Goal: Task Accomplishment & Management: Manage account settings

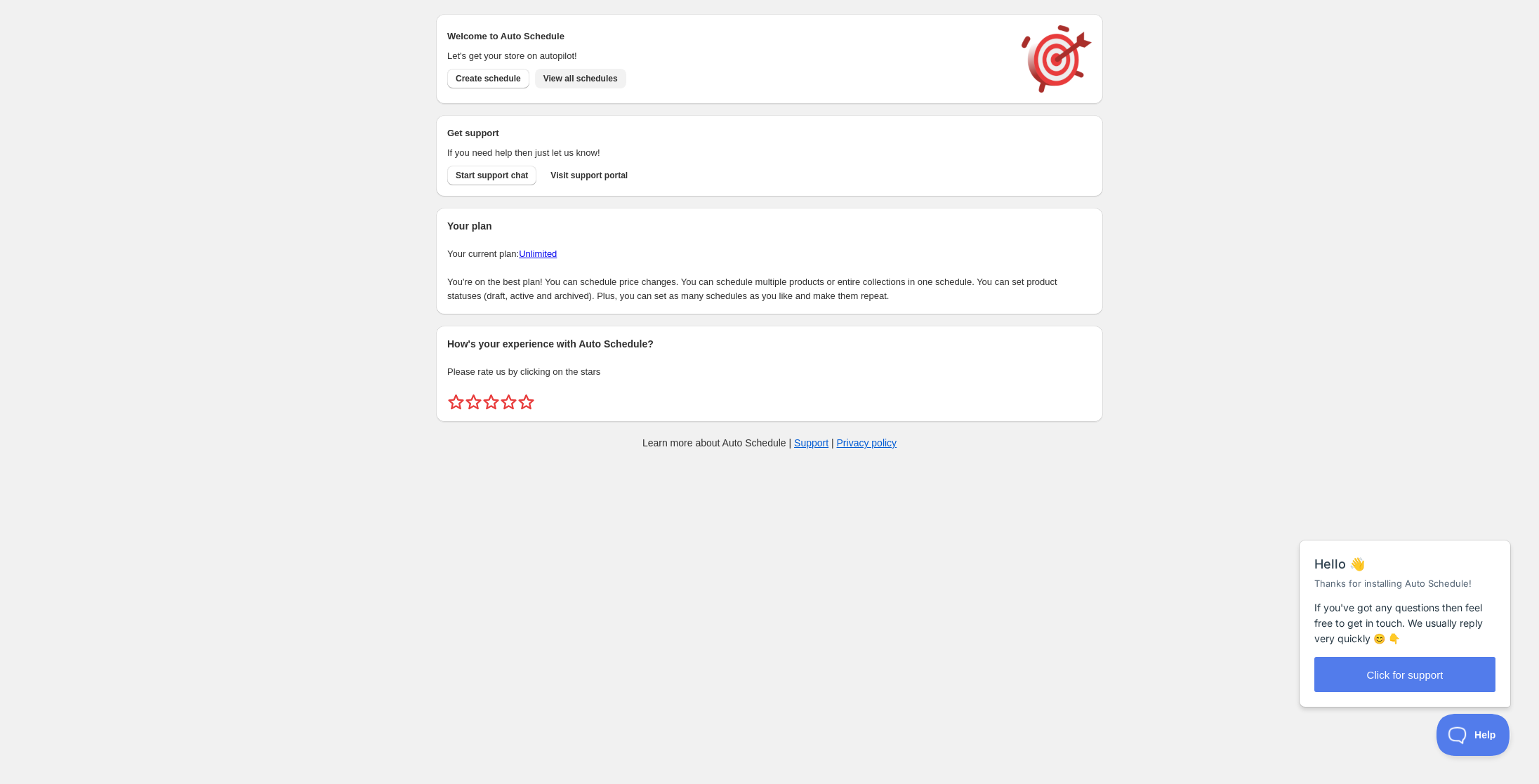
click at [568, 77] on span "View all schedules" at bounding box center [581, 78] width 75 height 11
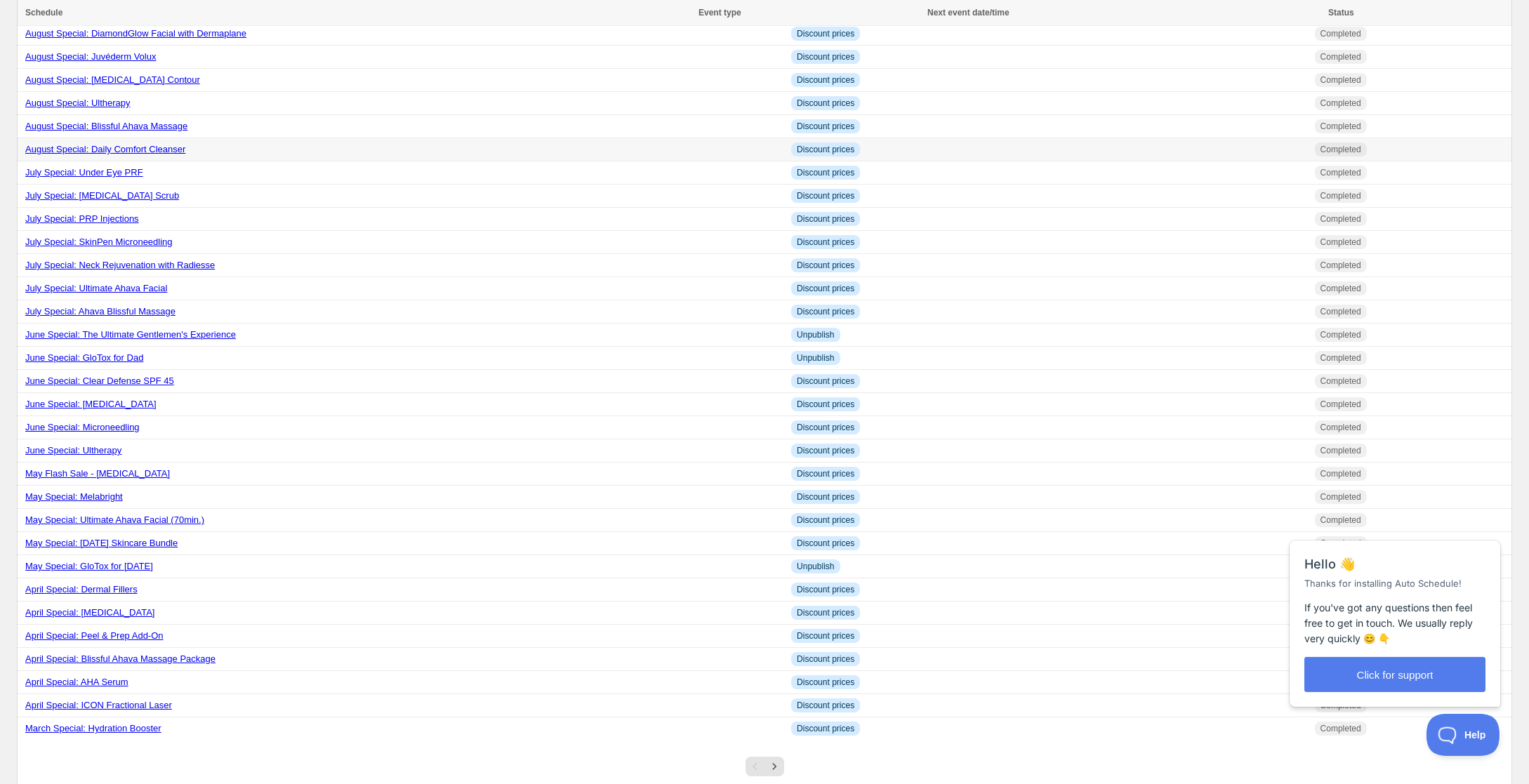
scroll to position [688, 0]
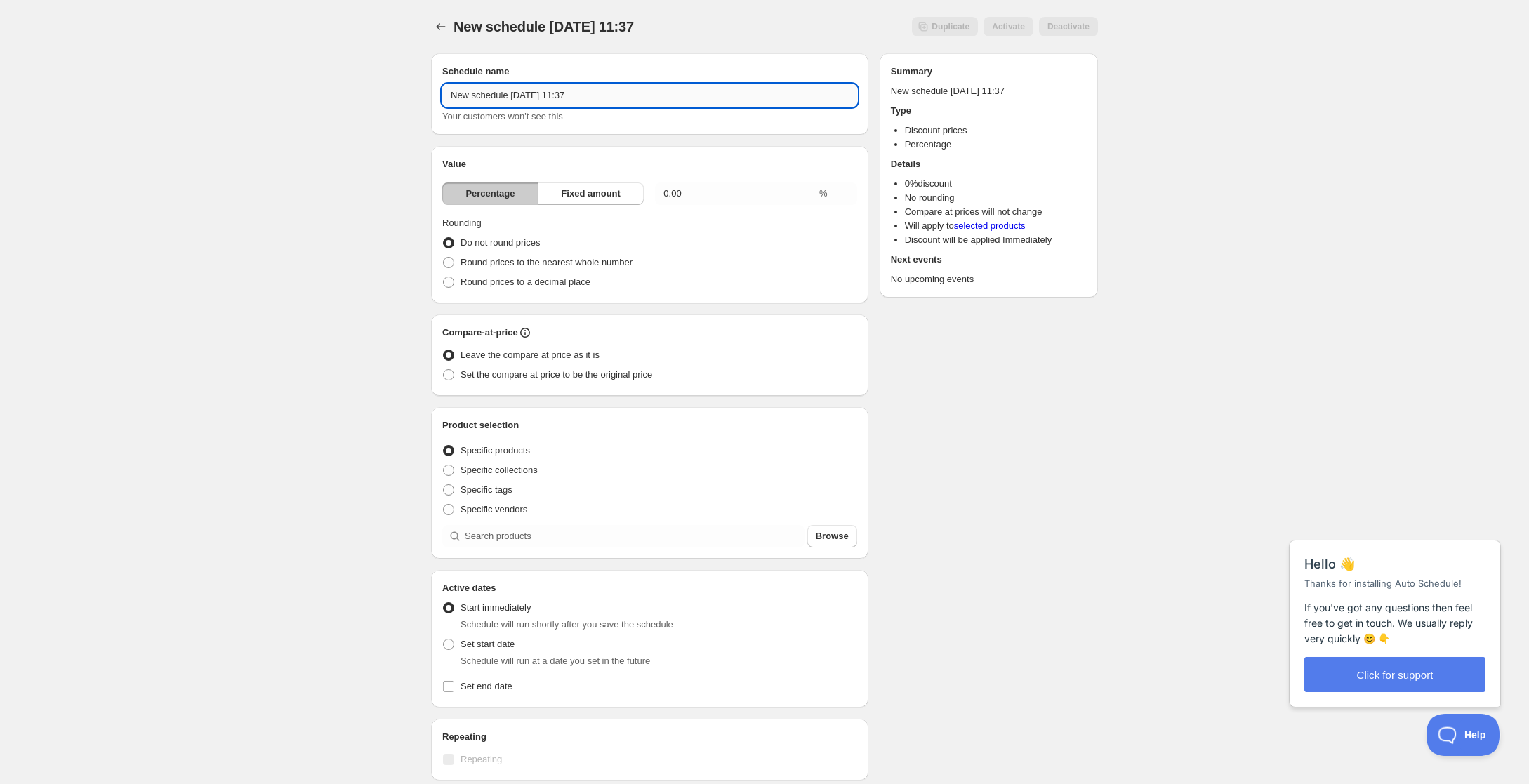
drag, startPoint x: 588, startPoint y: 90, endPoint x: 441, endPoint y: 87, distance: 147.0
click at [443, 87] on input "New schedule [DATE] 11:37" at bounding box center [650, 95] width 415 height 23
drag, startPoint x: 460, startPoint y: 100, endPoint x: 518, endPoint y: 101, distance: 58.0
click at [460, 100] on input "[ ANNUAL" at bounding box center [650, 95] width 415 height 23
click at [578, 100] on input "[ANNUAL" at bounding box center [650, 95] width 415 height 23
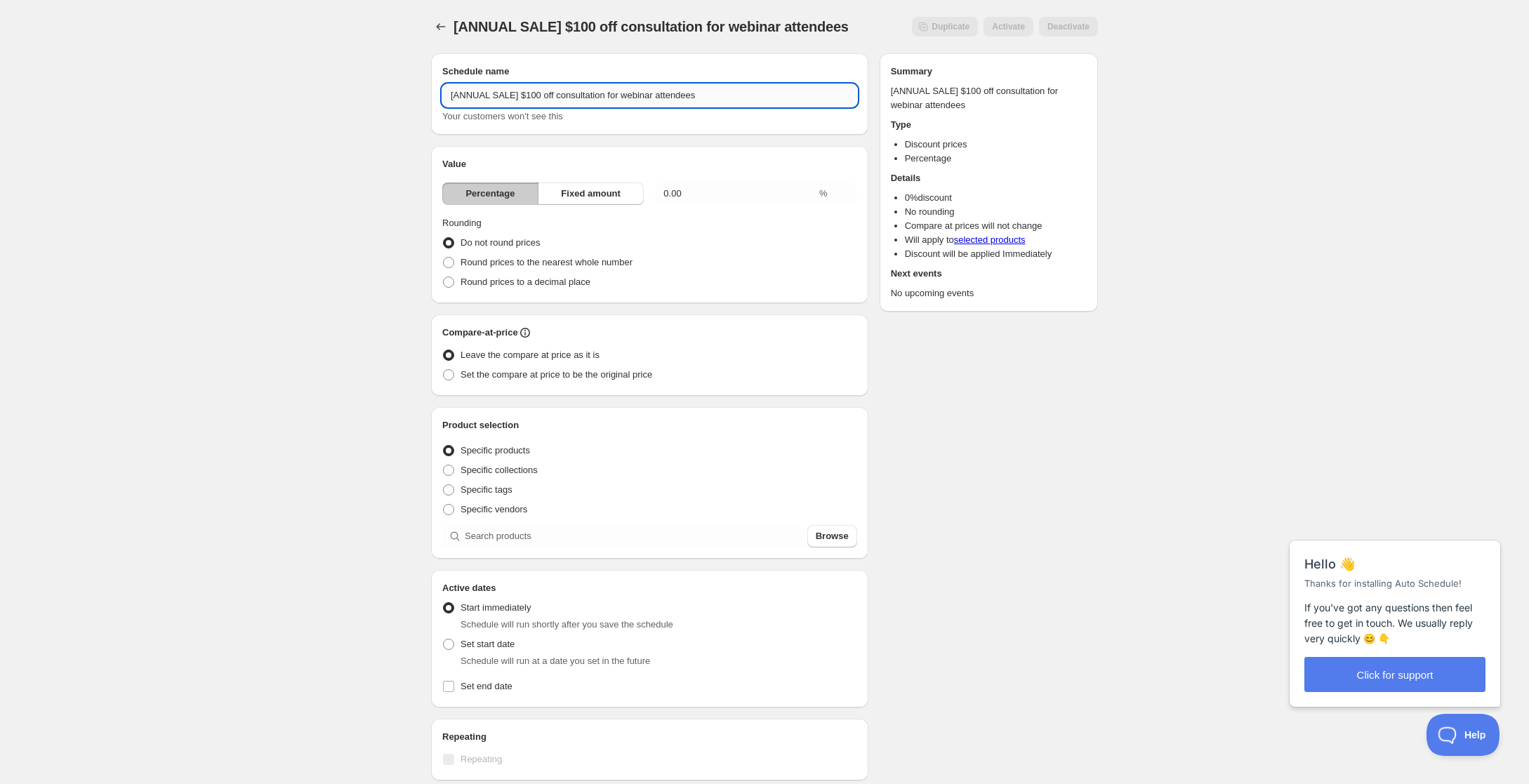
click at [550, 95] on input "[ANNUAL SALE] $100 off consultation for webinar attendees" at bounding box center [650, 95] width 415 height 23
type input "[ANNUAL SALE] $100 off consultation for webinar attendees"
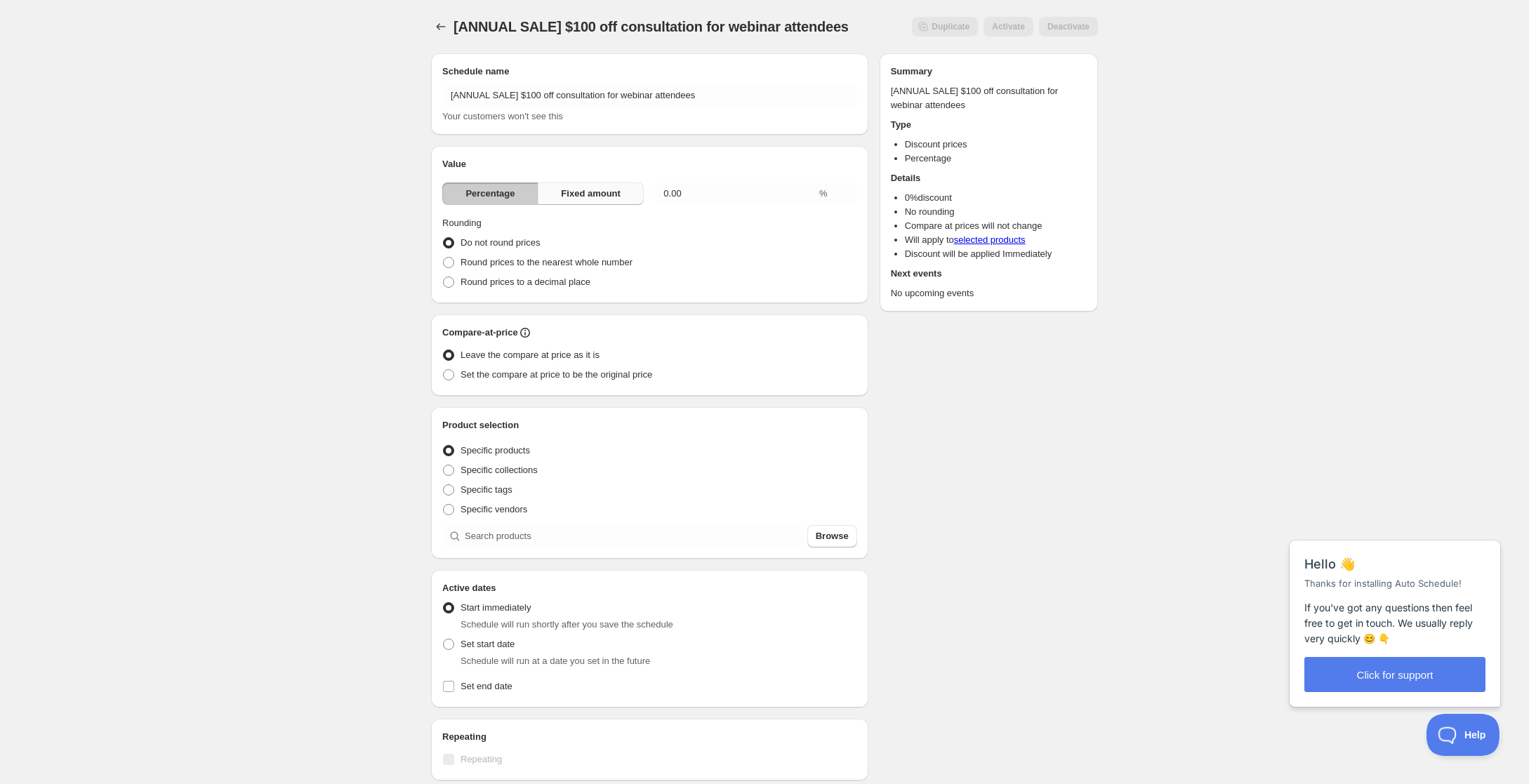
click at [623, 187] on button "Fixed amount" at bounding box center [591, 193] width 106 height 23
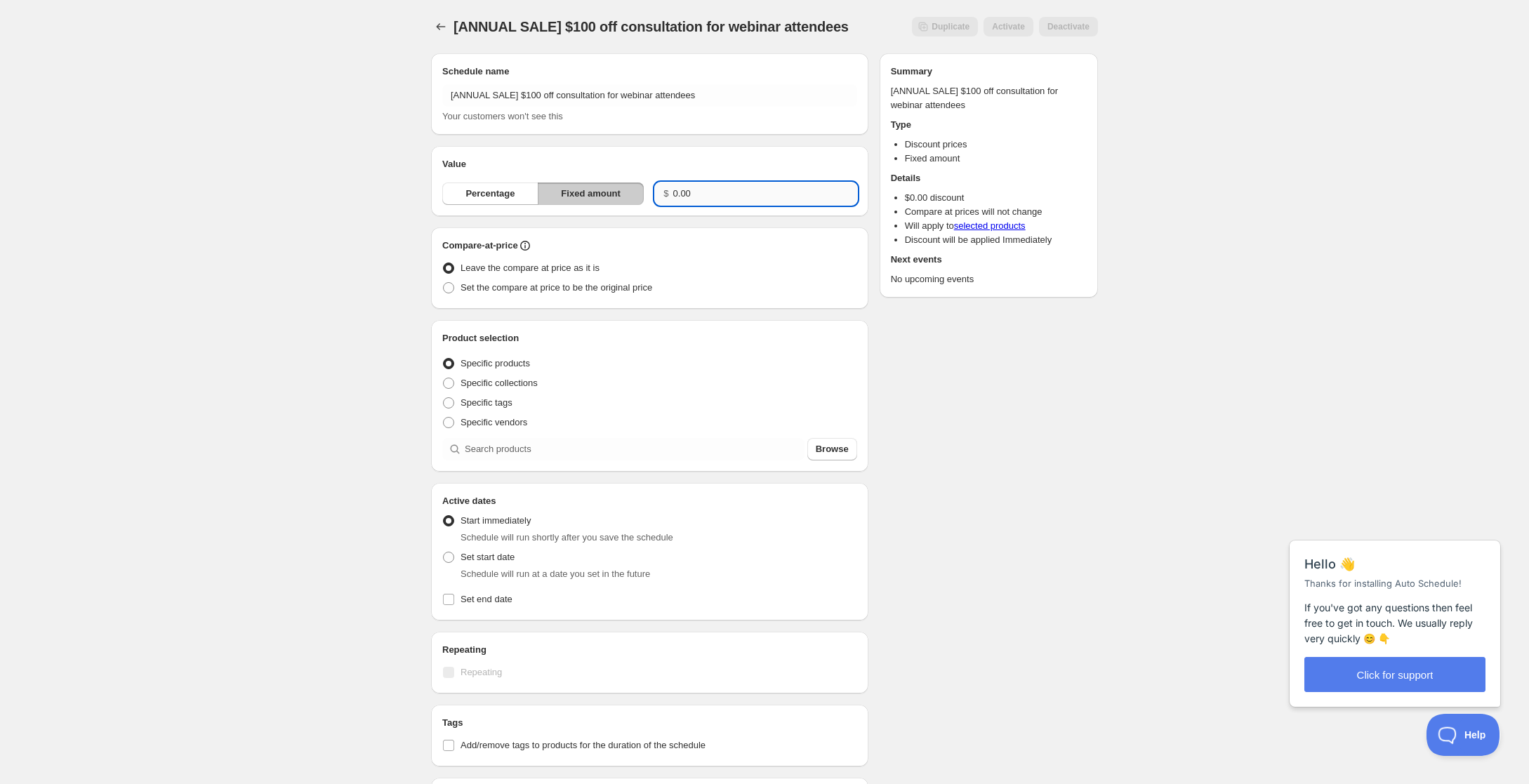
click at [712, 196] on input "0.00" at bounding box center [764, 193] width 184 height 23
type input "0"
type input "100.00"
click at [753, 273] on div "Leave the compare at price as it is" at bounding box center [650, 268] width 415 height 20
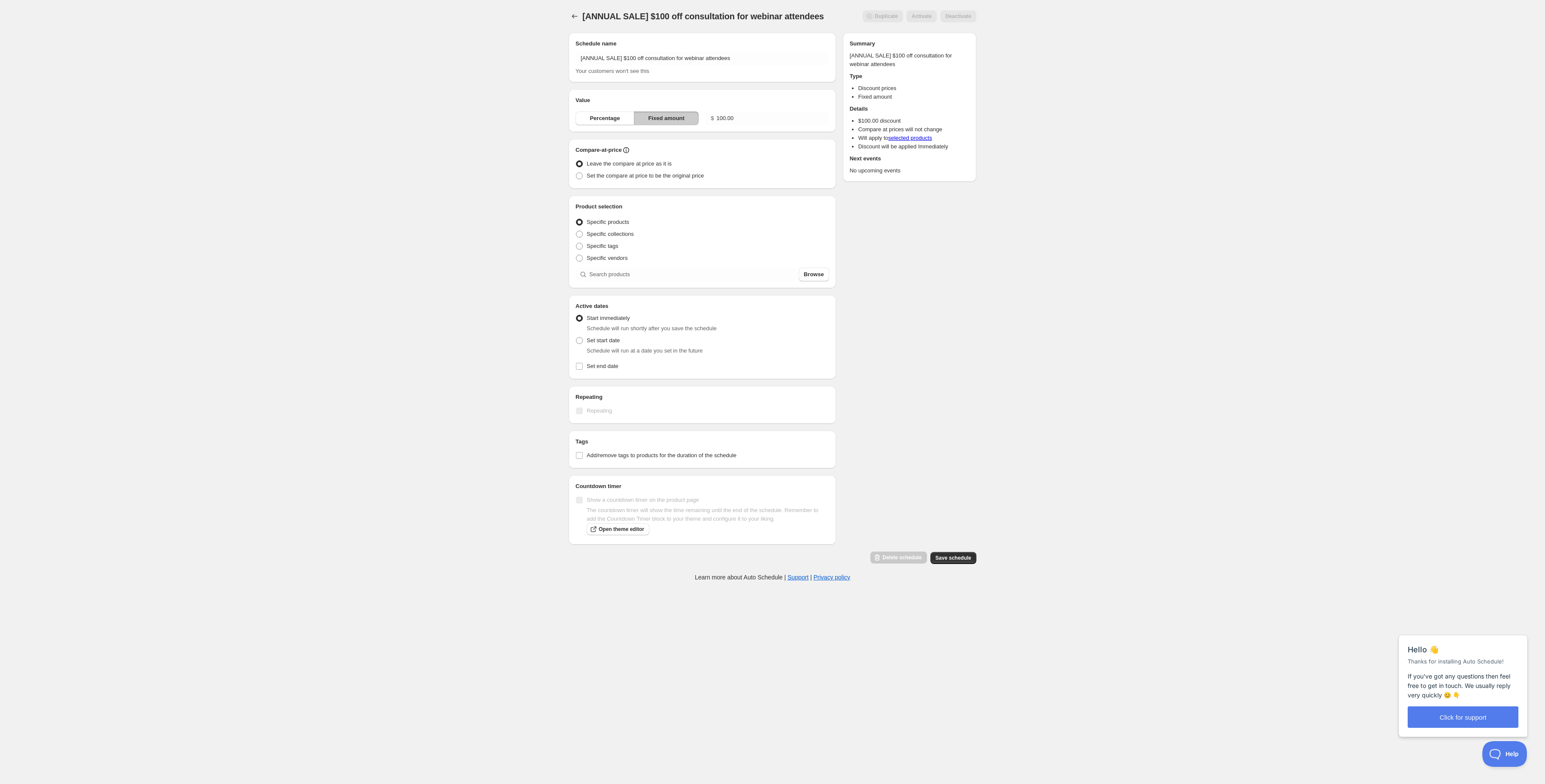
click at [918, 479] on div "Schedule name [ANNUAL SALE] $100 off consultation for webinar attendees Your cu…" at bounding box center [769, 295] width 414 height 539
click at [571, 16] on icon "Schedules" at bounding box center [575, 16] width 8 height 8
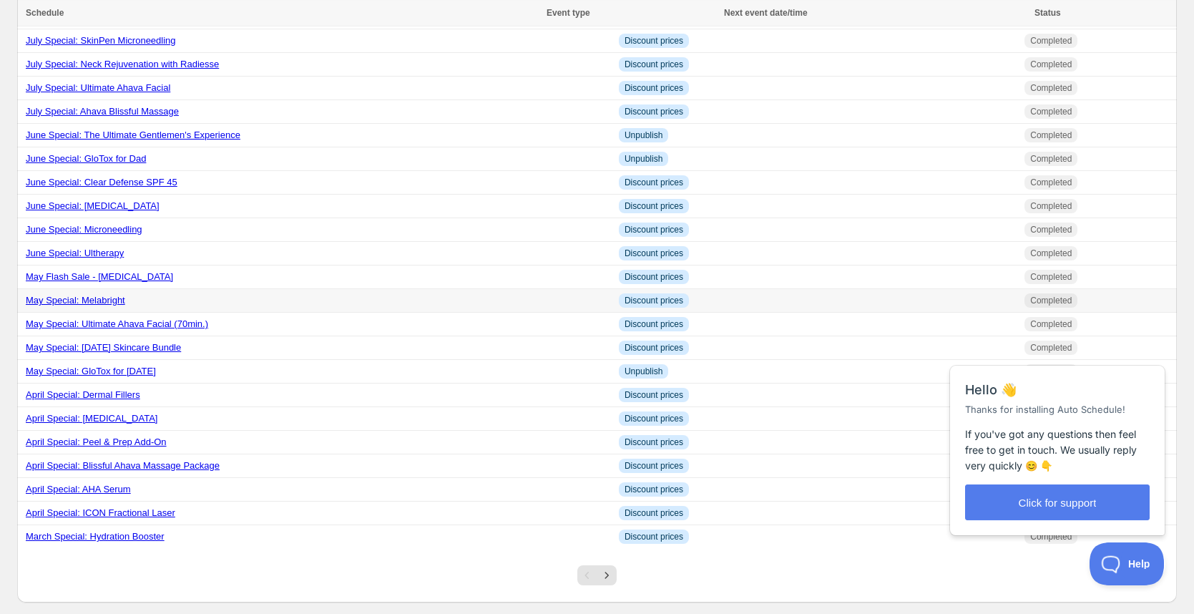
scroll to position [913, 0]
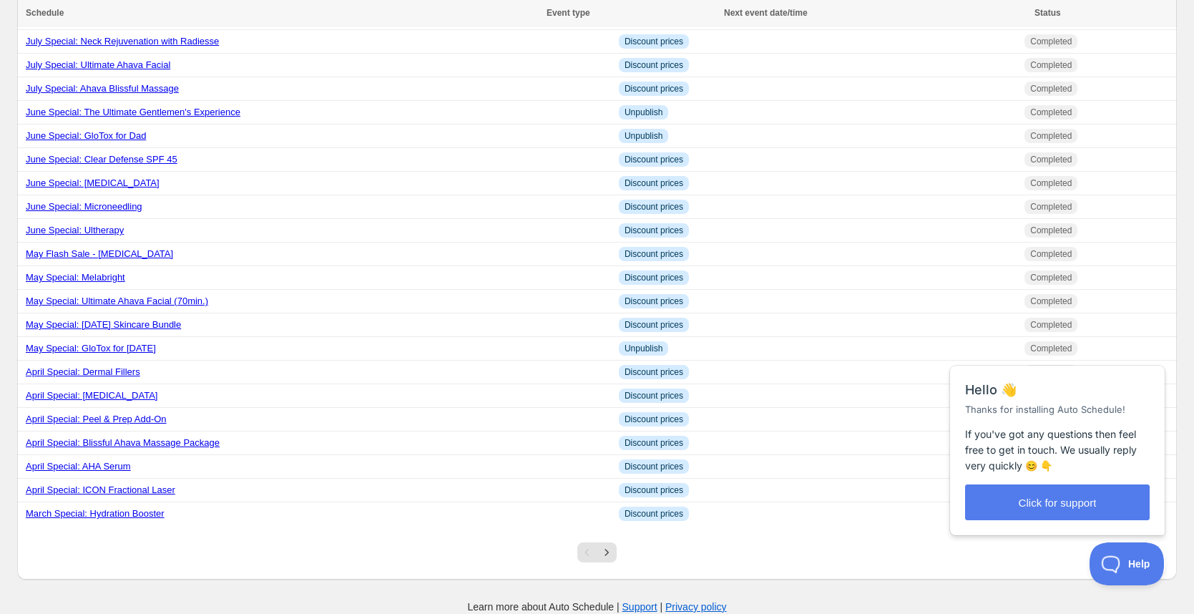
click at [1153, 330] on html "Close cross-small Hello 👋 Thanks for installing Auto Schedule! If you've got an…" at bounding box center [1058, 330] width 230 height 0
click at [1160, 354] on div "Close cross-small" at bounding box center [1141, 350] width 50 height 15
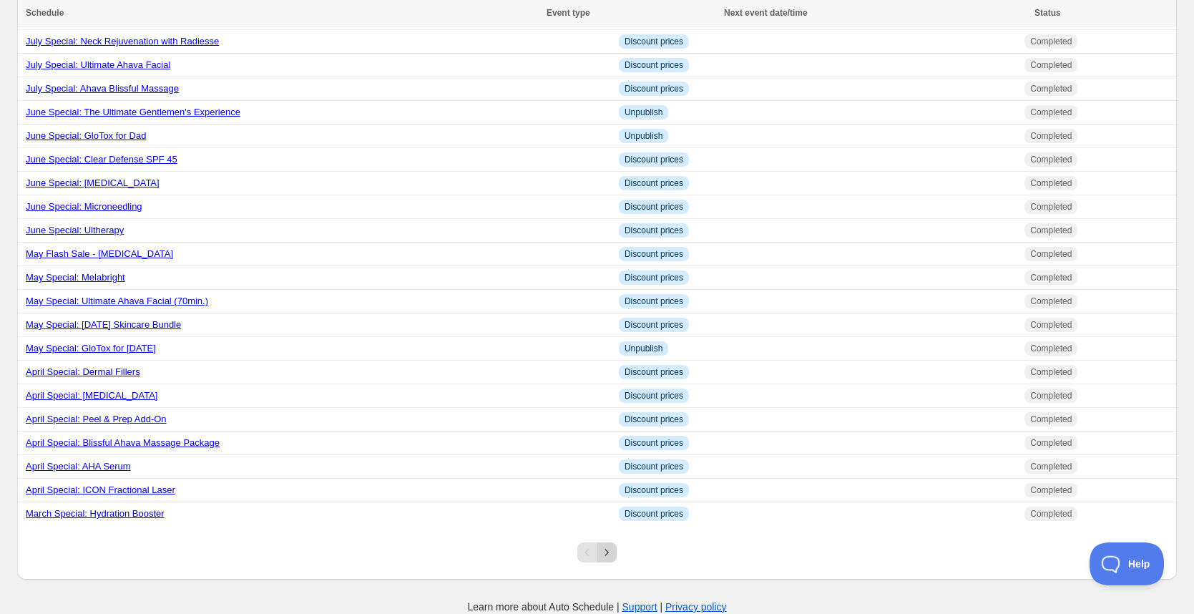
click at [605, 555] on icon "Next" at bounding box center [607, 552] width 14 height 14
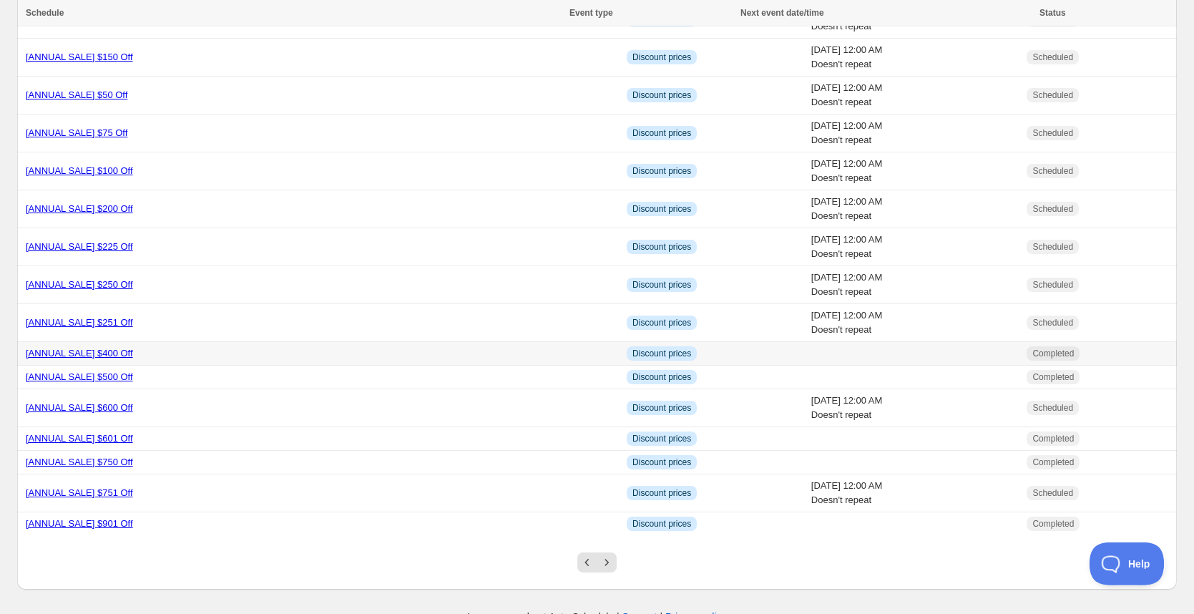
scroll to position [927, 0]
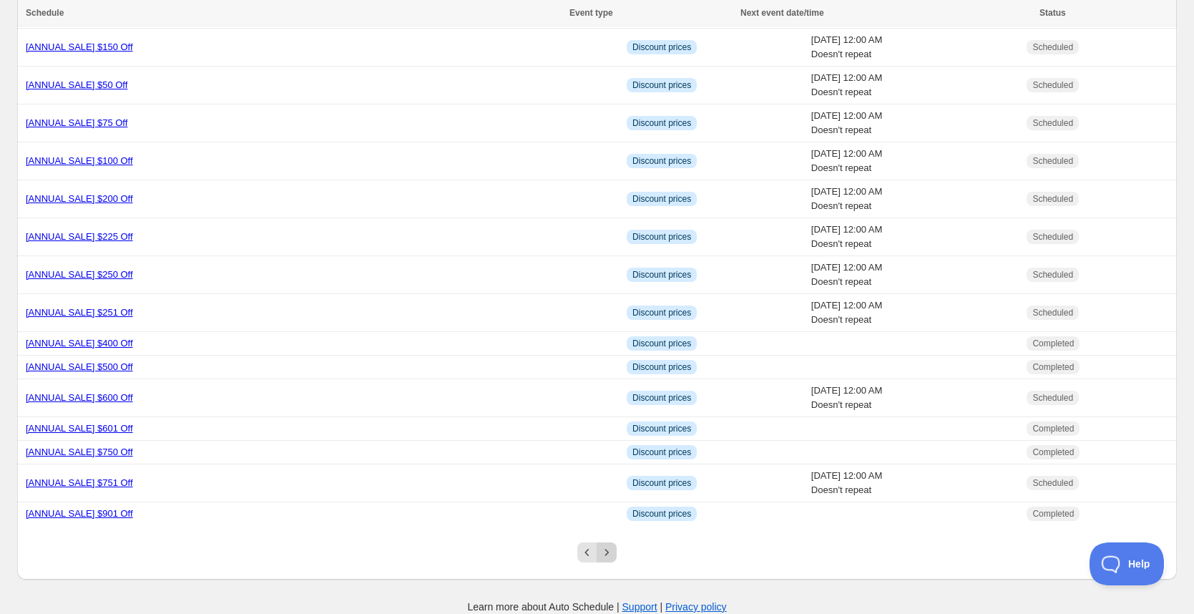
click at [612, 554] on icon "Next" at bounding box center [607, 552] width 14 height 14
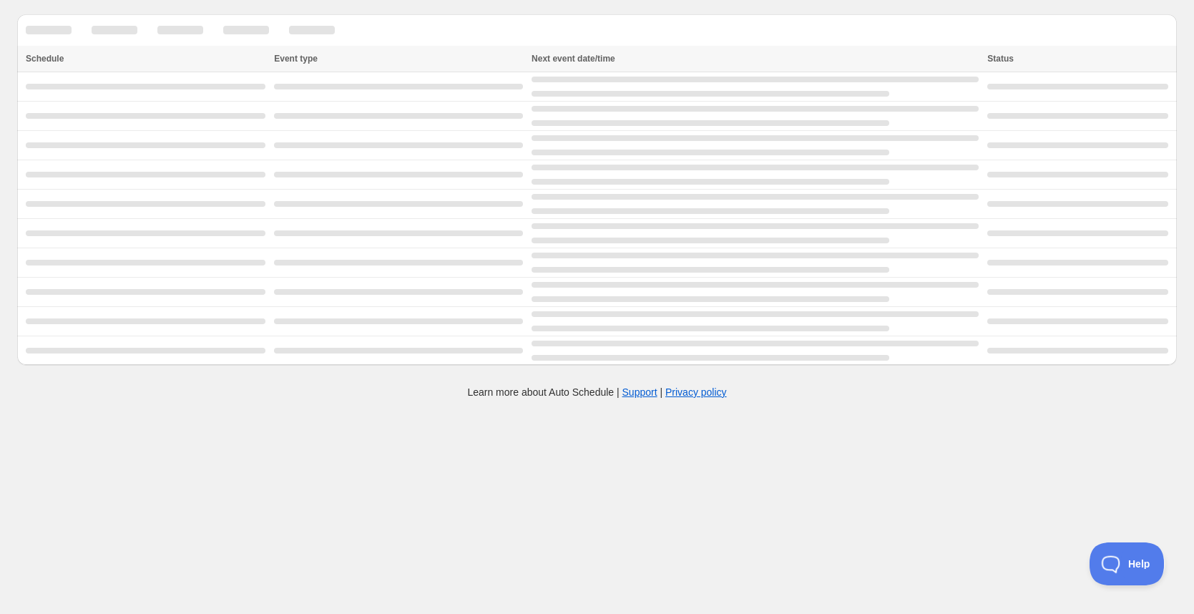
scroll to position [0, 0]
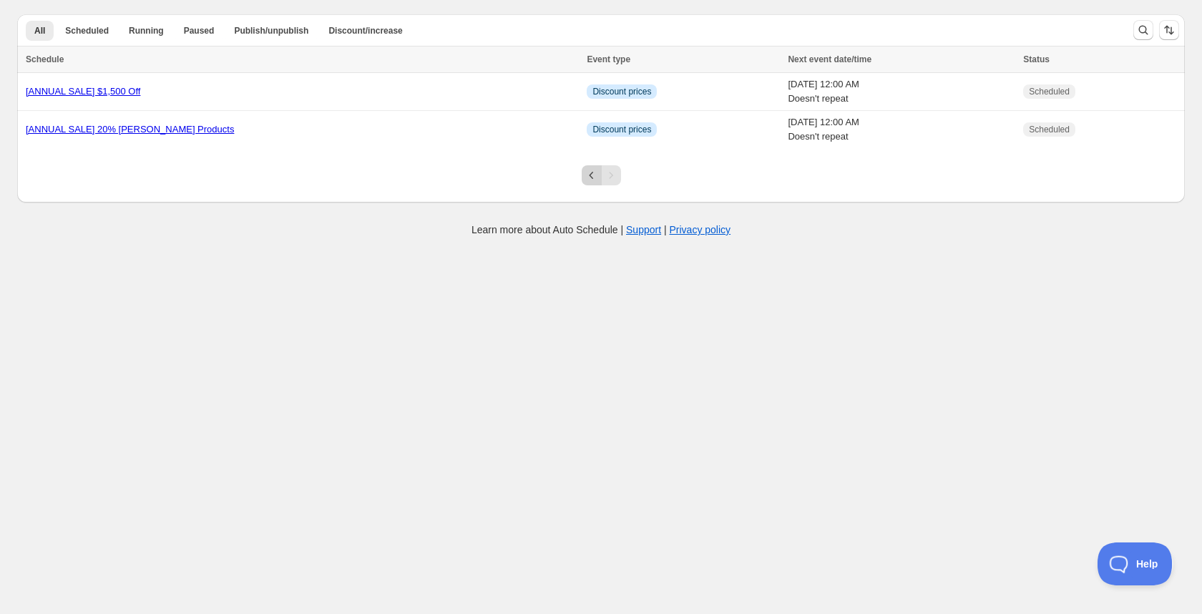
click at [586, 175] on icon "Previous" at bounding box center [592, 175] width 14 height 14
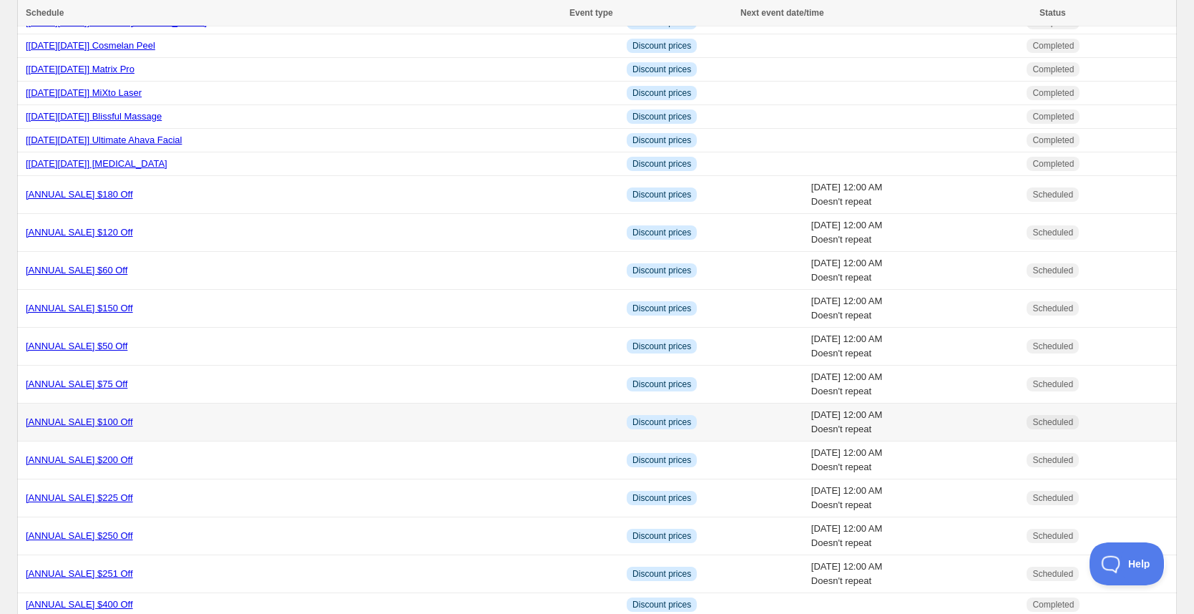
scroll to position [927, 0]
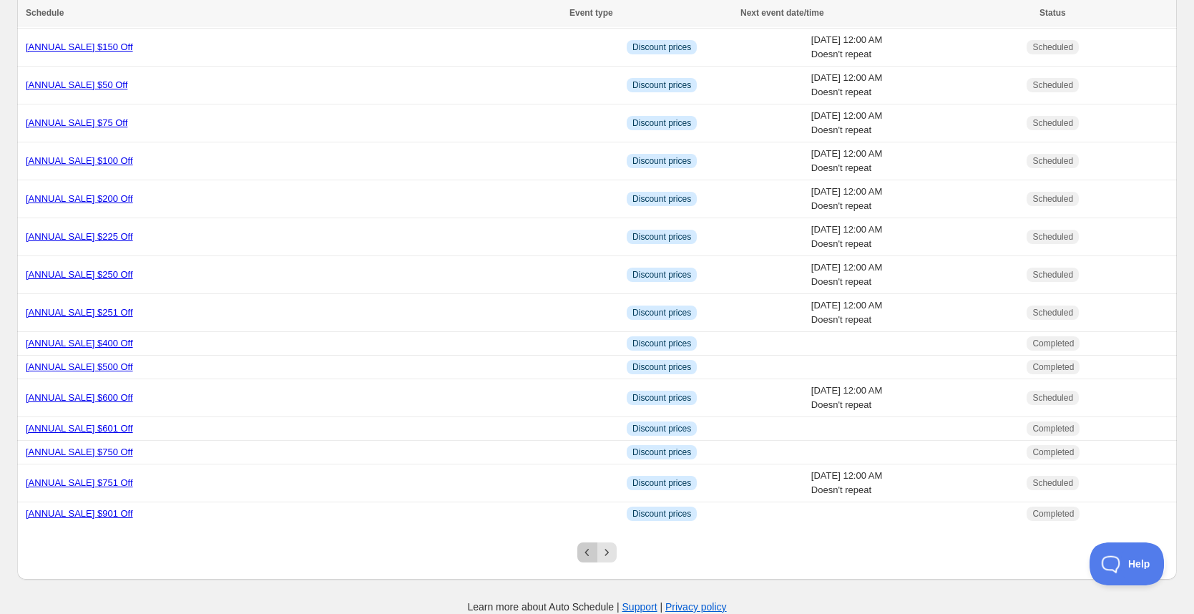
click at [593, 553] on icon "Previous" at bounding box center [587, 552] width 14 height 14
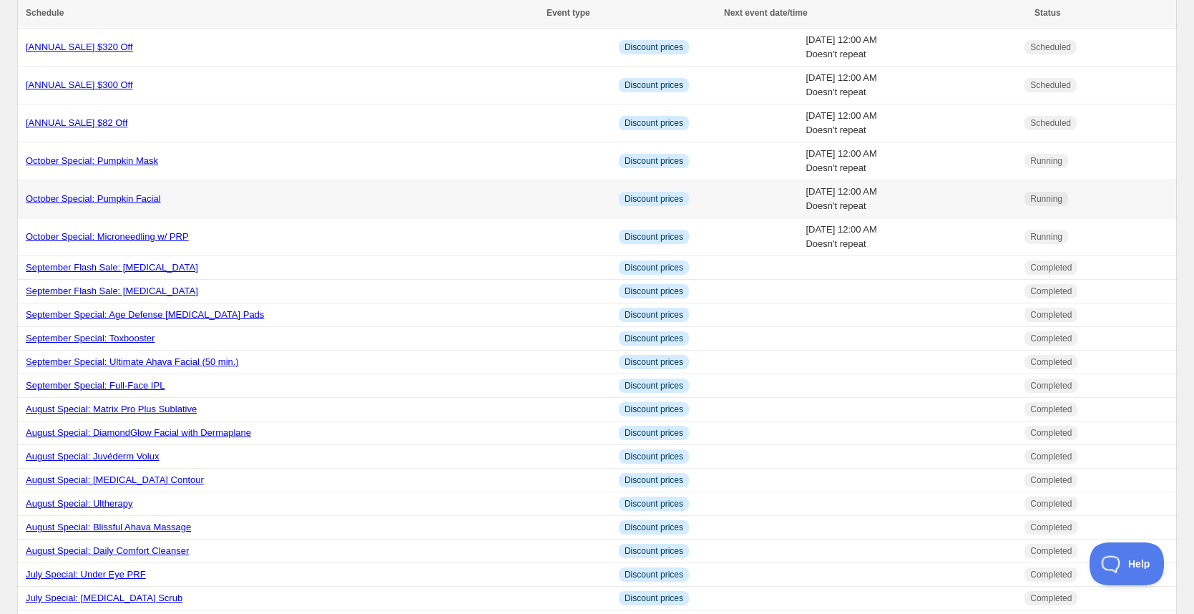
scroll to position [0, 0]
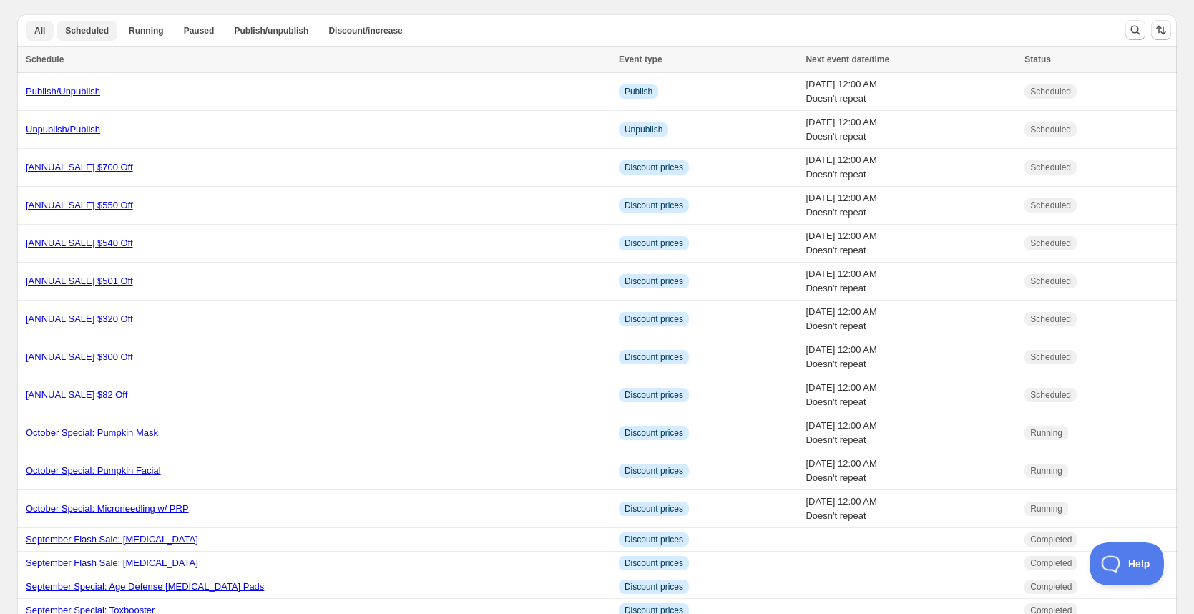
click at [77, 24] on button "Scheduled" at bounding box center [87, 31] width 61 height 20
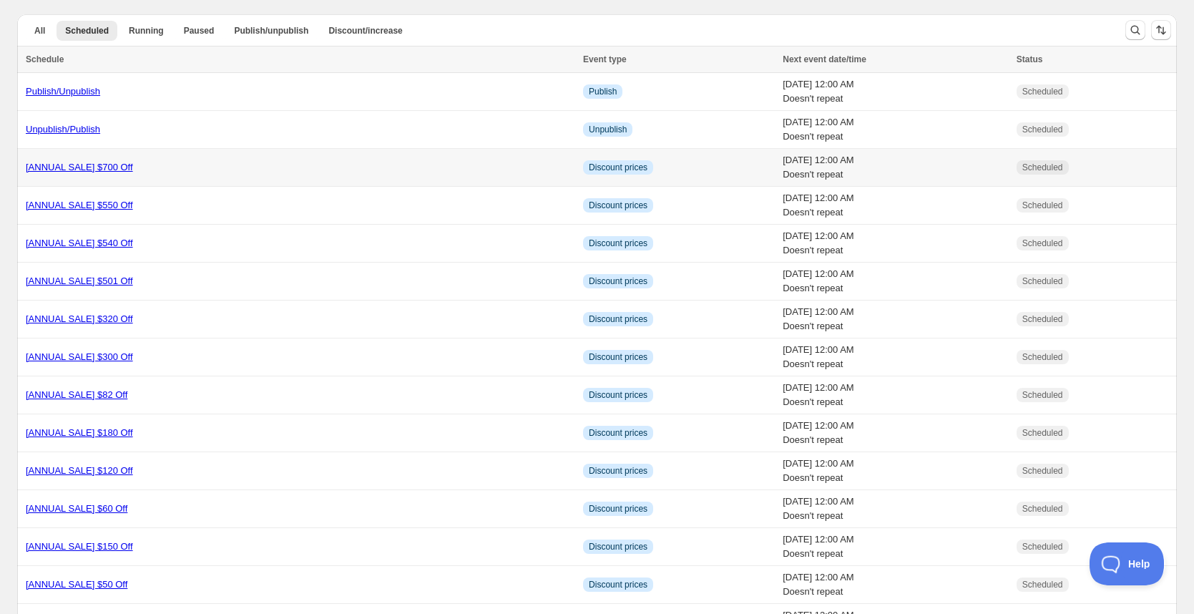
click at [72, 172] on link "[ANNUAL SALE] $700 Off" at bounding box center [79, 167] width 107 height 11
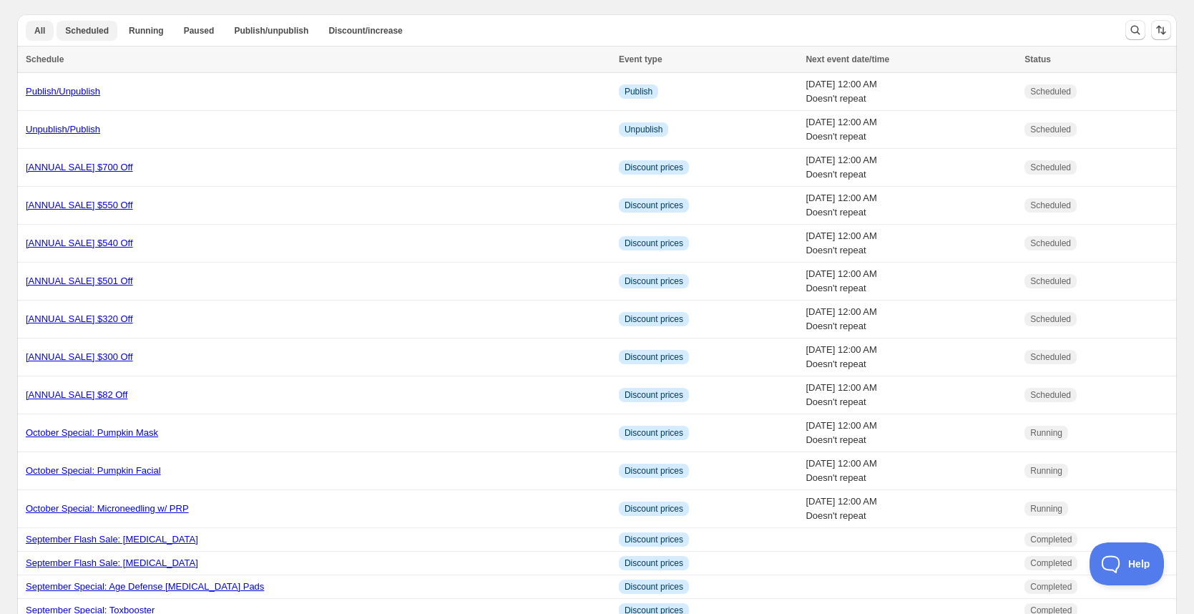
click at [98, 31] on span "Scheduled" at bounding box center [87, 30] width 44 height 11
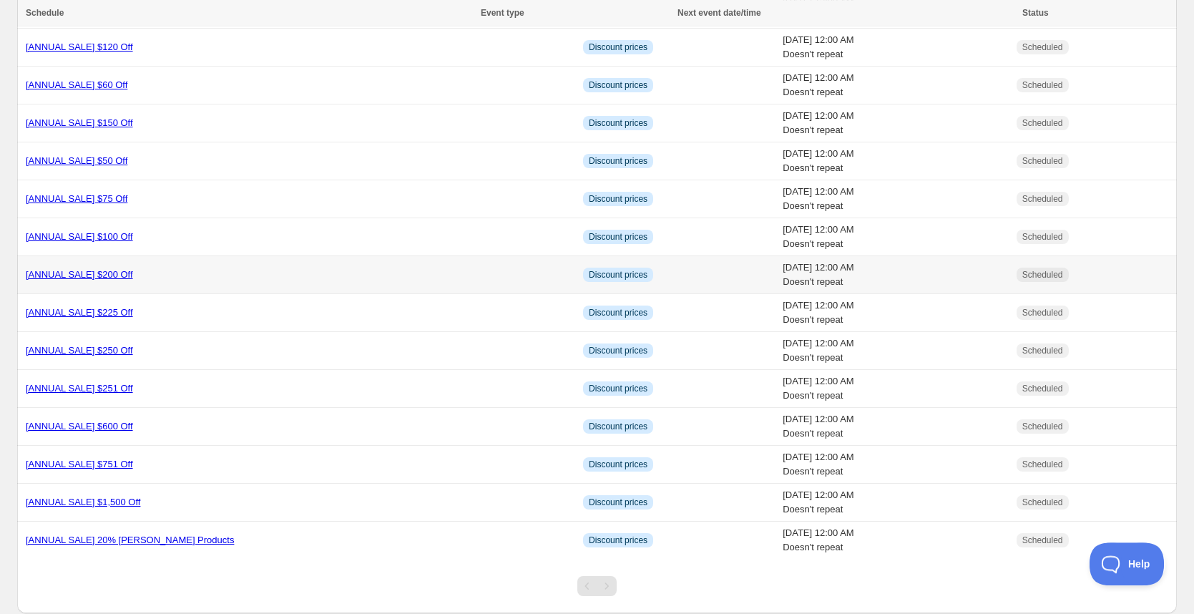
scroll to position [423, 0]
click at [127, 163] on link "[ANNUAL SALE] $50 Off" at bounding box center [77, 161] width 102 height 11
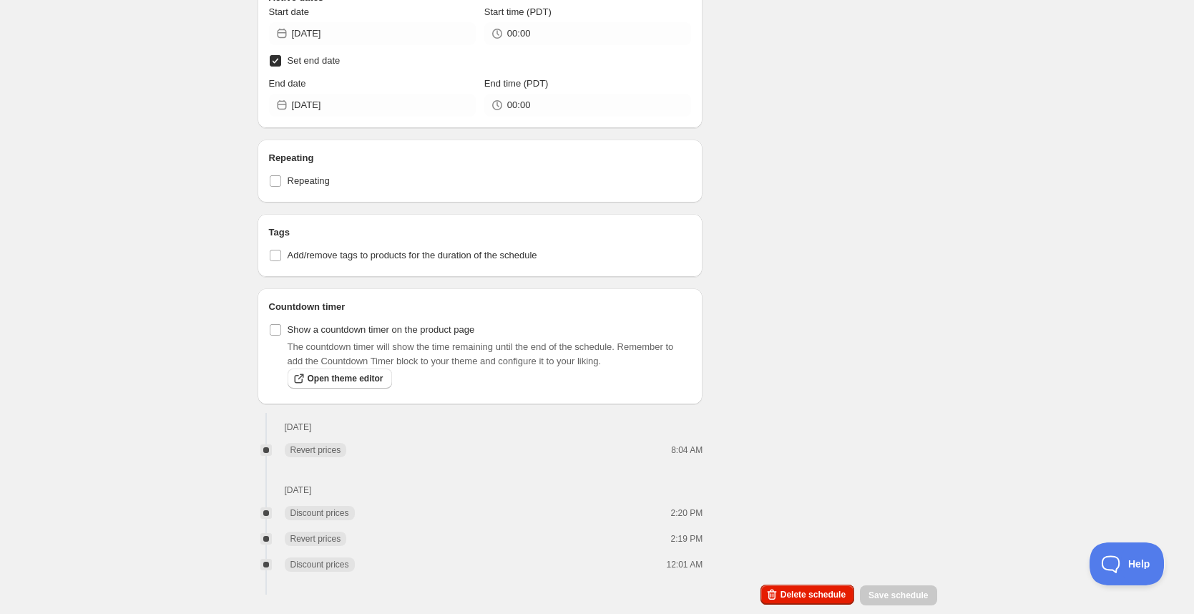
scroll to position [620, 0]
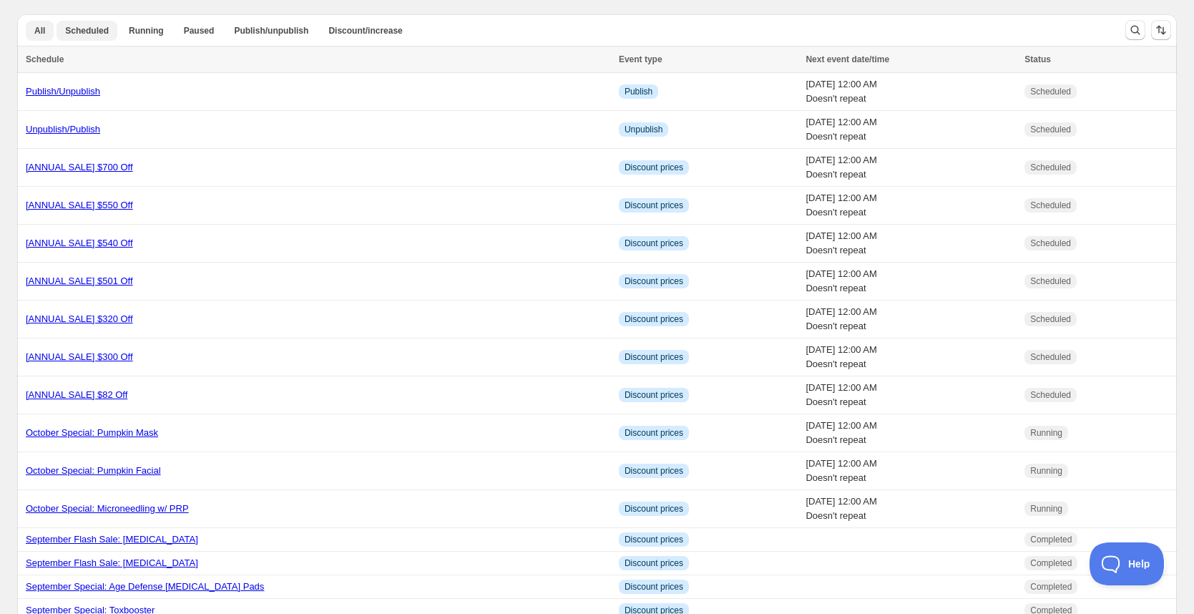
click at [79, 26] on span "Scheduled" at bounding box center [87, 30] width 44 height 11
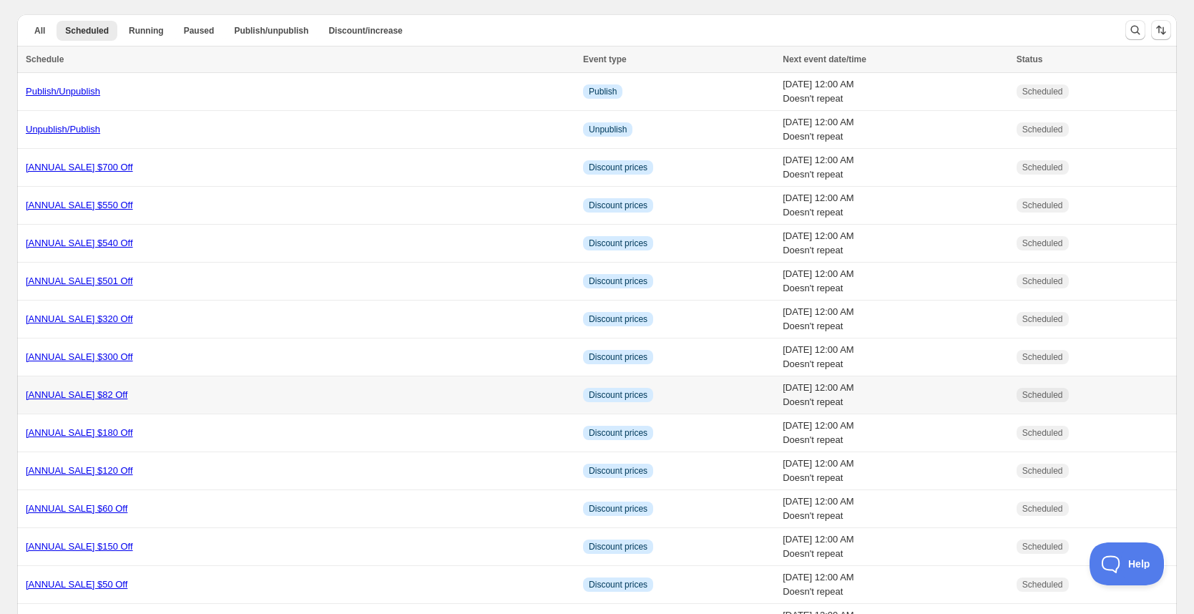
click at [82, 398] on link "[ANNUAL SALE] $82 Off" at bounding box center [77, 394] width 102 height 11
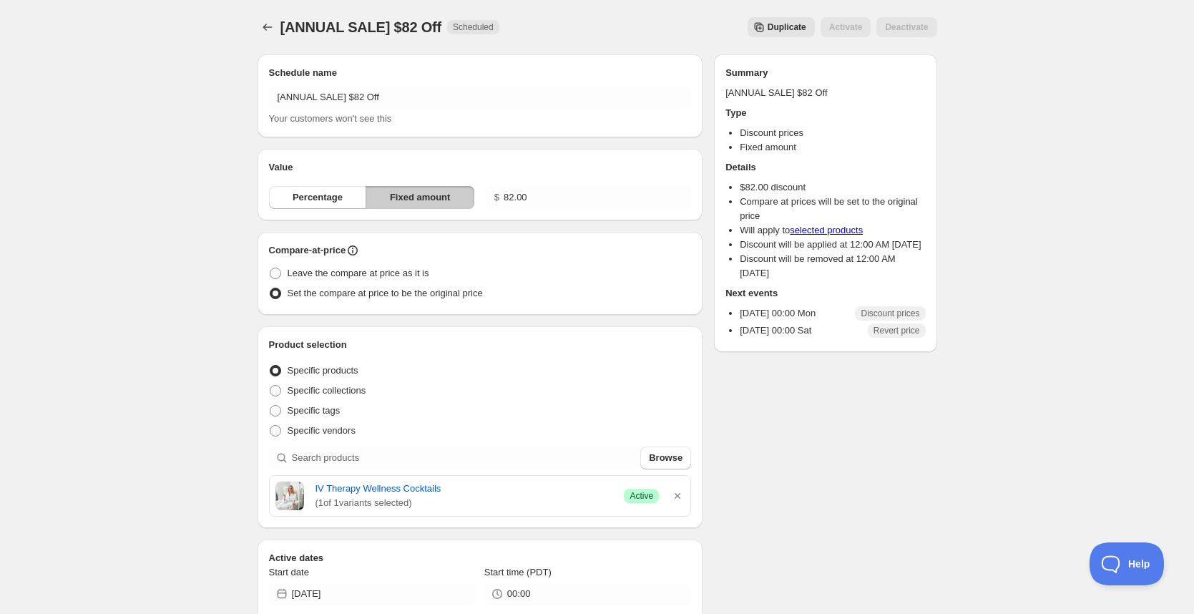
click at [769, 31] on span "Duplicate" at bounding box center [787, 26] width 39 height 11
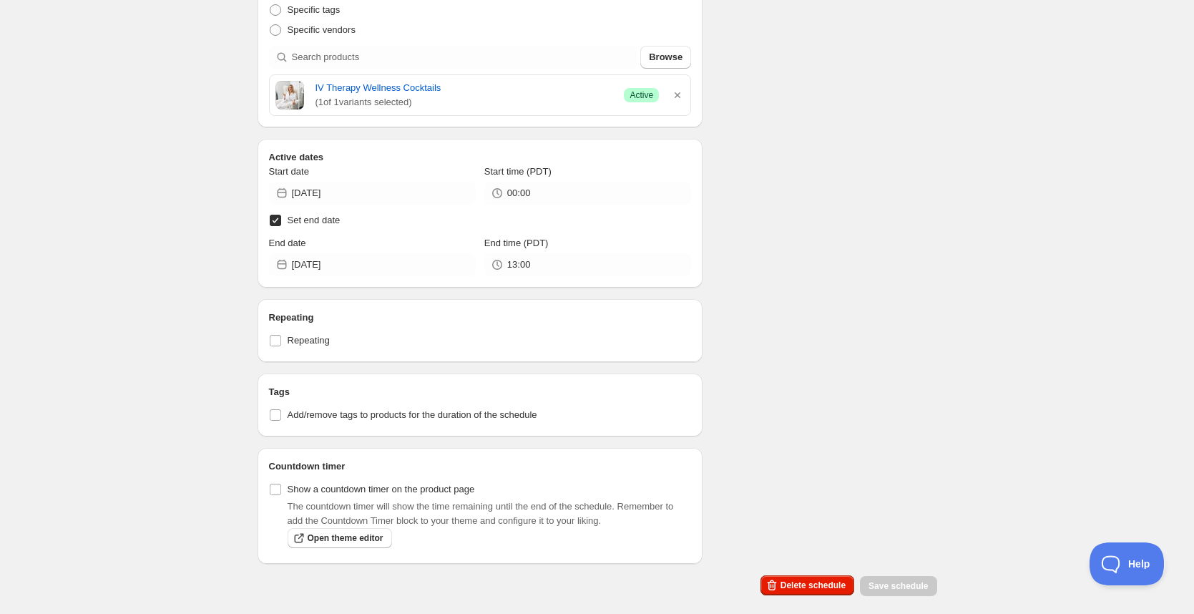
scroll to position [411, 0]
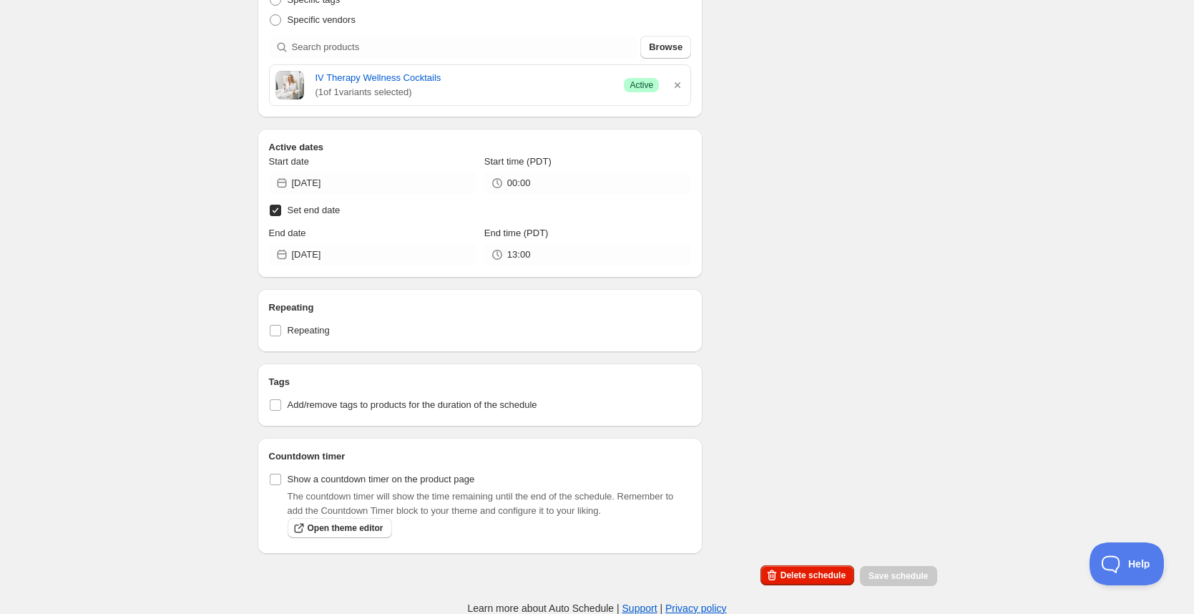
type input "13:30"
click at [165, 77] on div "Copy of [ANNUAL SALE] $82 Off. This page is ready Copy of [ANNUAL SALE] $82 Off…" at bounding box center [597, 102] width 1194 height 1026
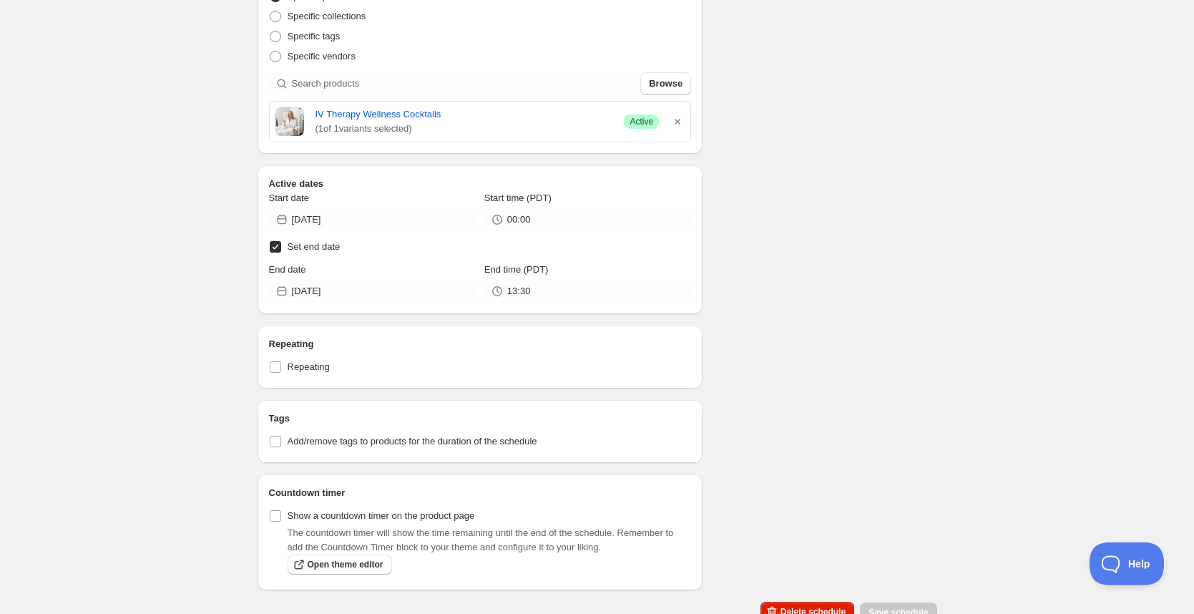
scroll to position [0, 0]
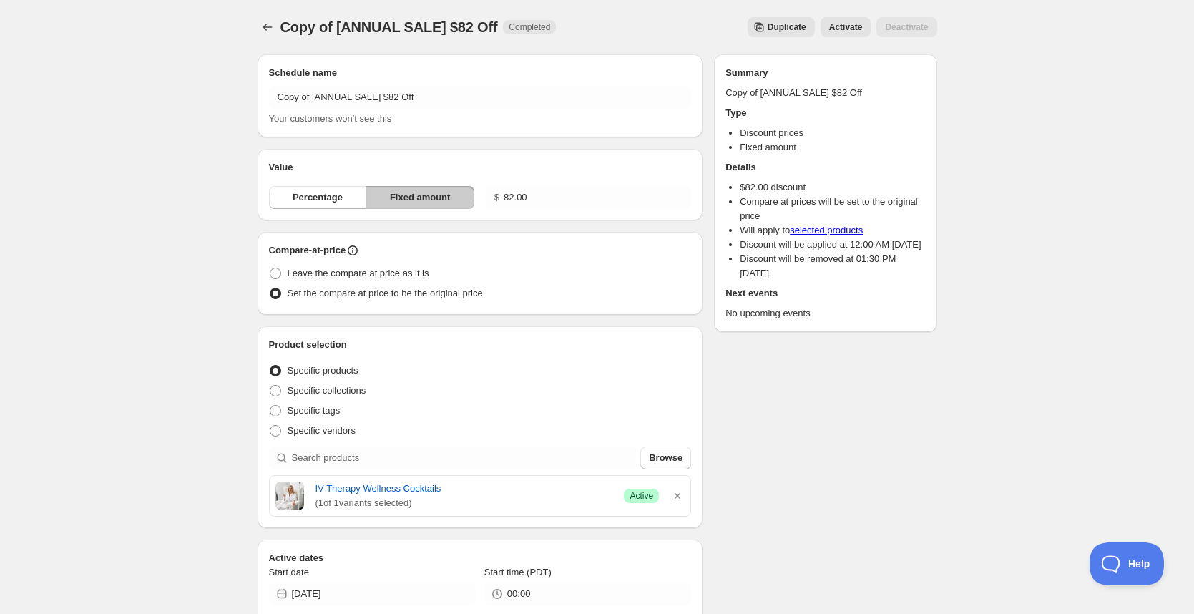
click at [1045, 87] on div "Copy of [ANNUAL SALE] $82 Off. This page is ready Copy of [ANNUAL SALE] $82 Off…" at bounding box center [597, 513] width 1194 height 1026
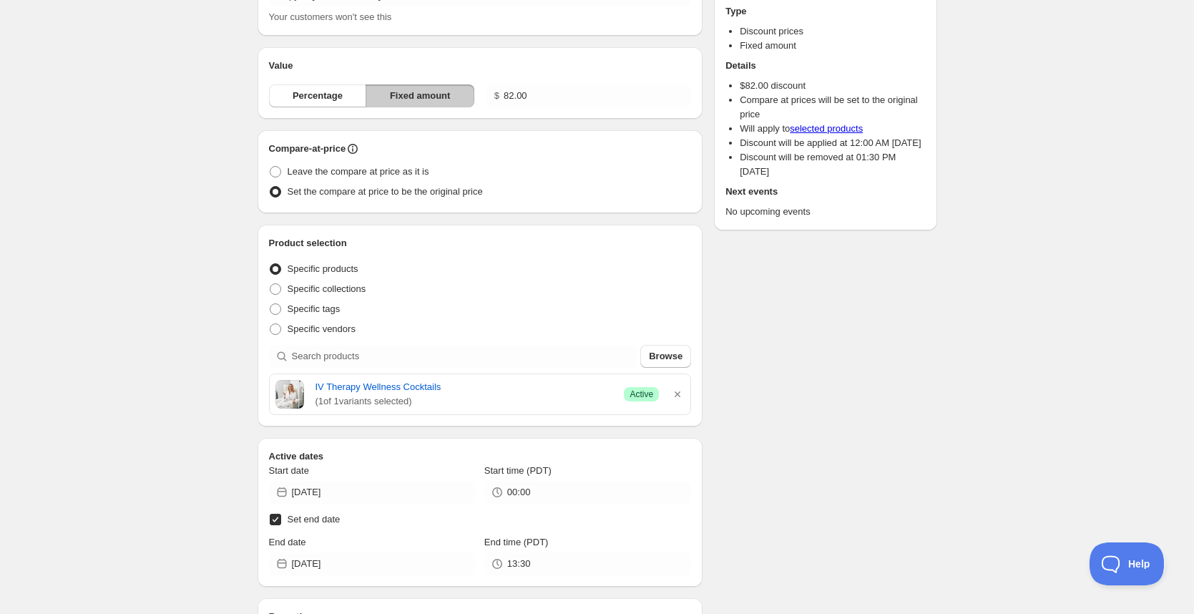
scroll to position [411, 0]
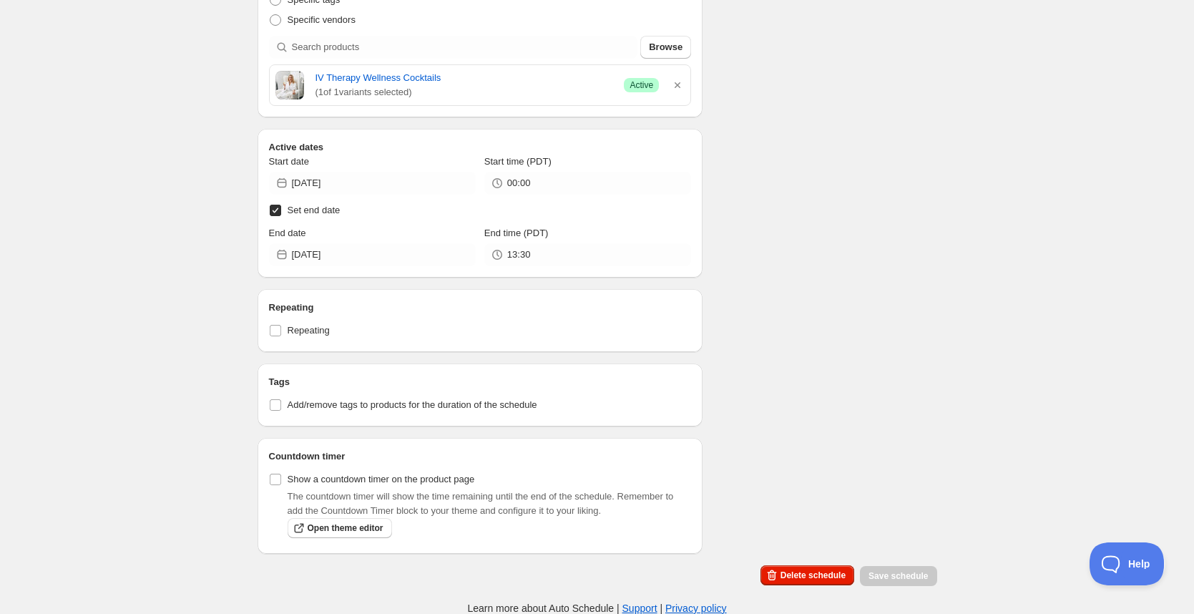
drag, startPoint x: 779, startPoint y: 572, endPoint x: 831, endPoint y: 464, distance: 120.3
click at [781, 571] on span "Delete schedule" at bounding box center [813, 575] width 65 height 11
